Goal: Transaction & Acquisition: Purchase product/service

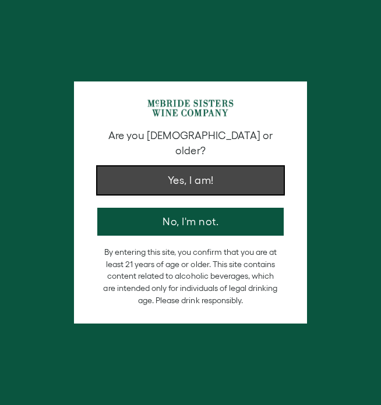
click at [139, 166] on button "Yes, I am!" at bounding box center [190, 180] width 186 height 28
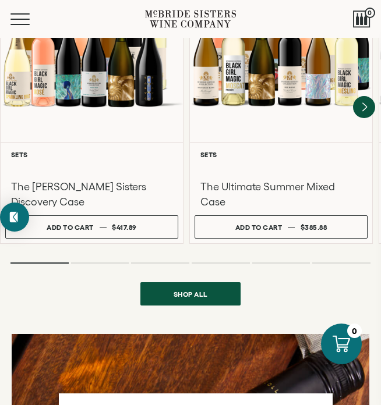
scroll to position [1023, 0]
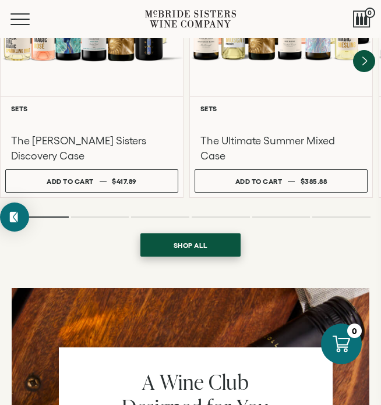
click at [157, 237] on link "Shop all" at bounding box center [190, 244] width 100 height 23
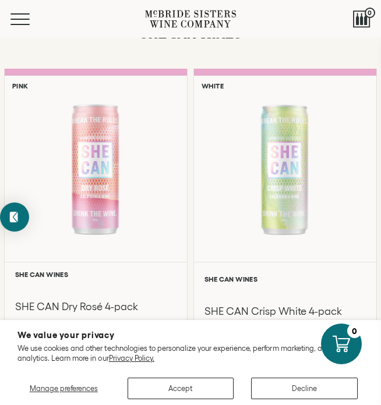
scroll to position [711, 0]
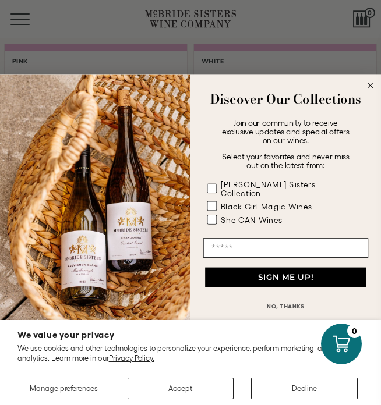
click at [371, 90] on circle "Close dialog" at bounding box center [369, 85] width 11 height 11
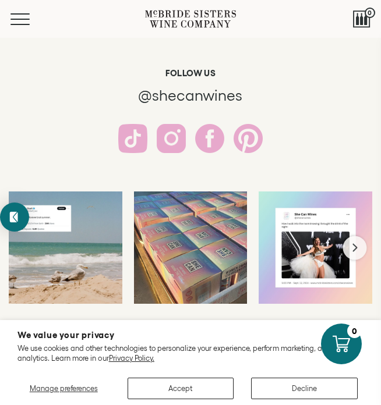
scroll to position [2037, 0]
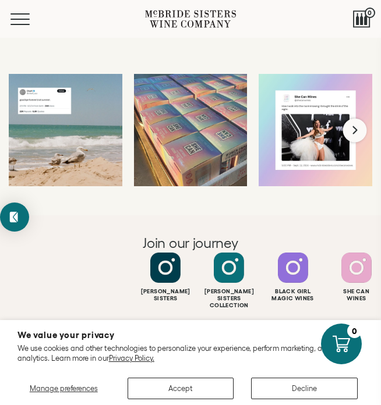
click at [353, 131] on icon "Next slide" at bounding box center [355, 130] width 7 height 9
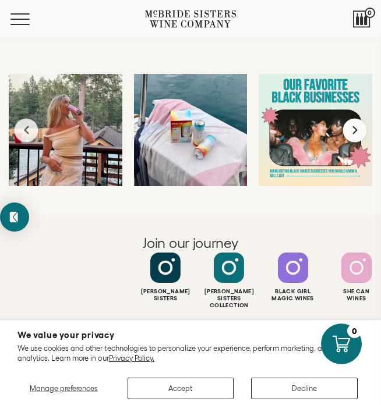
click at [353, 131] on icon "Next slide" at bounding box center [355, 130] width 7 height 9
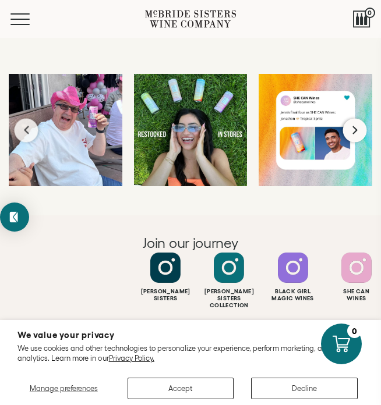
click at [353, 131] on icon "Next slide" at bounding box center [355, 130] width 7 height 9
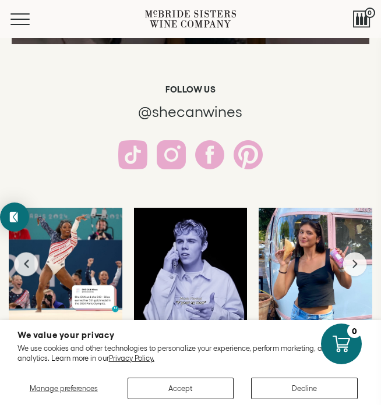
scroll to position [1819, 0]
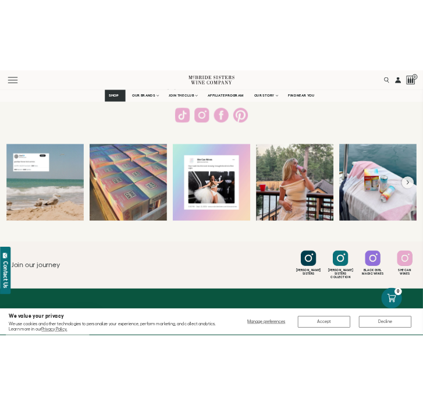
scroll to position [1979, 0]
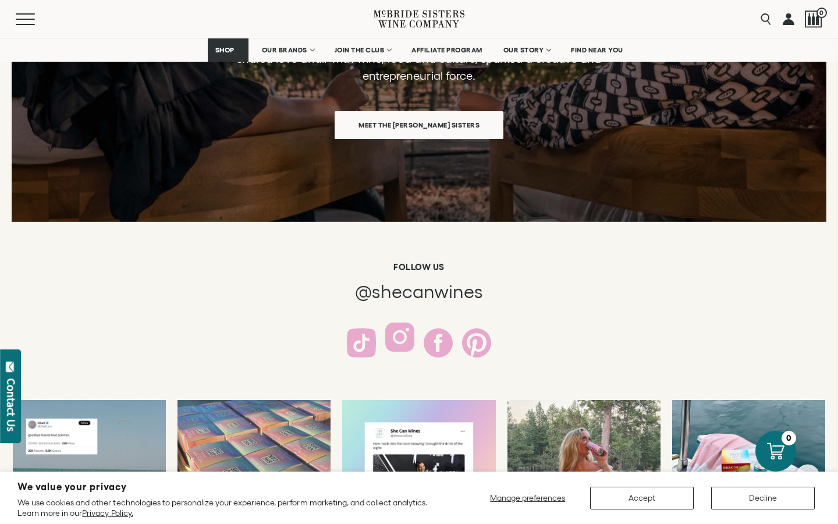
click at [400, 341] on div at bounding box center [399, 336] width 29 height 29
